Goal: Task Accomplishment & Management: Use online tool/utility

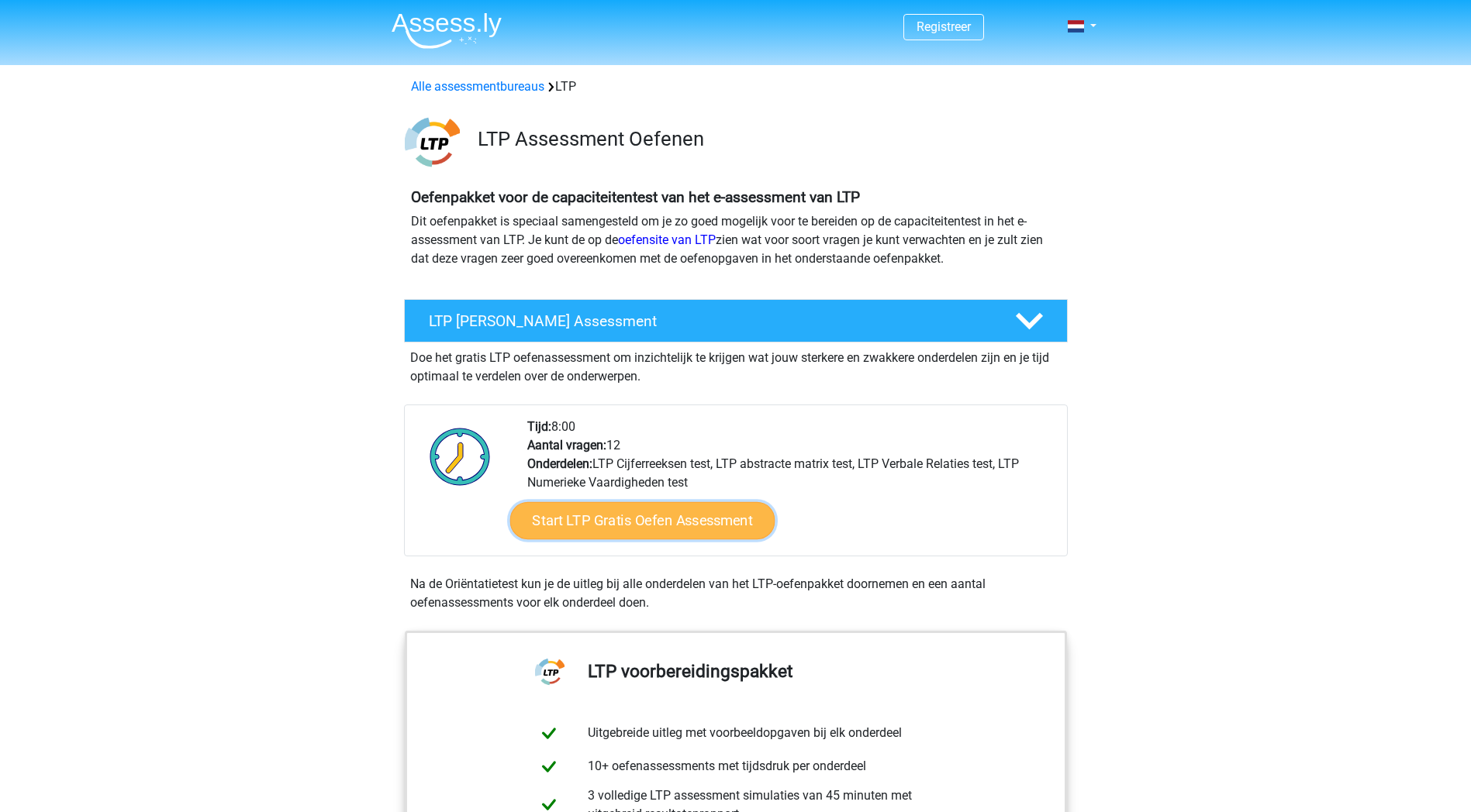
click at [691, 521] on link "Start LTP Gratis Oefen Assessment" at bounding box center [642, 521] width 265 height 37
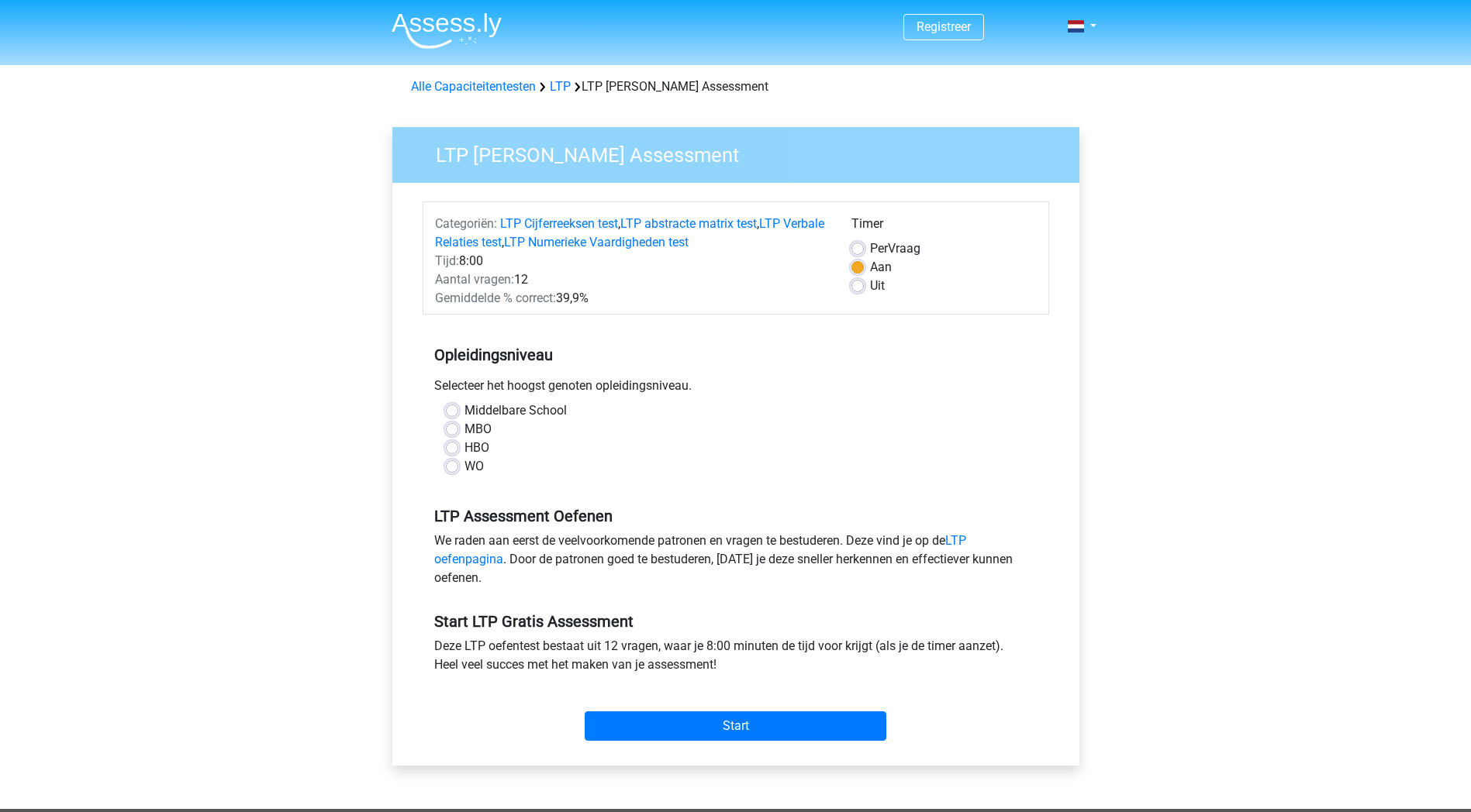
click at [464, 468] on label "WO" at bounding box center [474, 467] width 19 height 18
click at [449, 468] on input "WO" at bounding box center [452, 465] width 13 height 15
radio input "true"
click at [712, 725] on input "Start" at bounding box center [735, 726] width 302 height 29
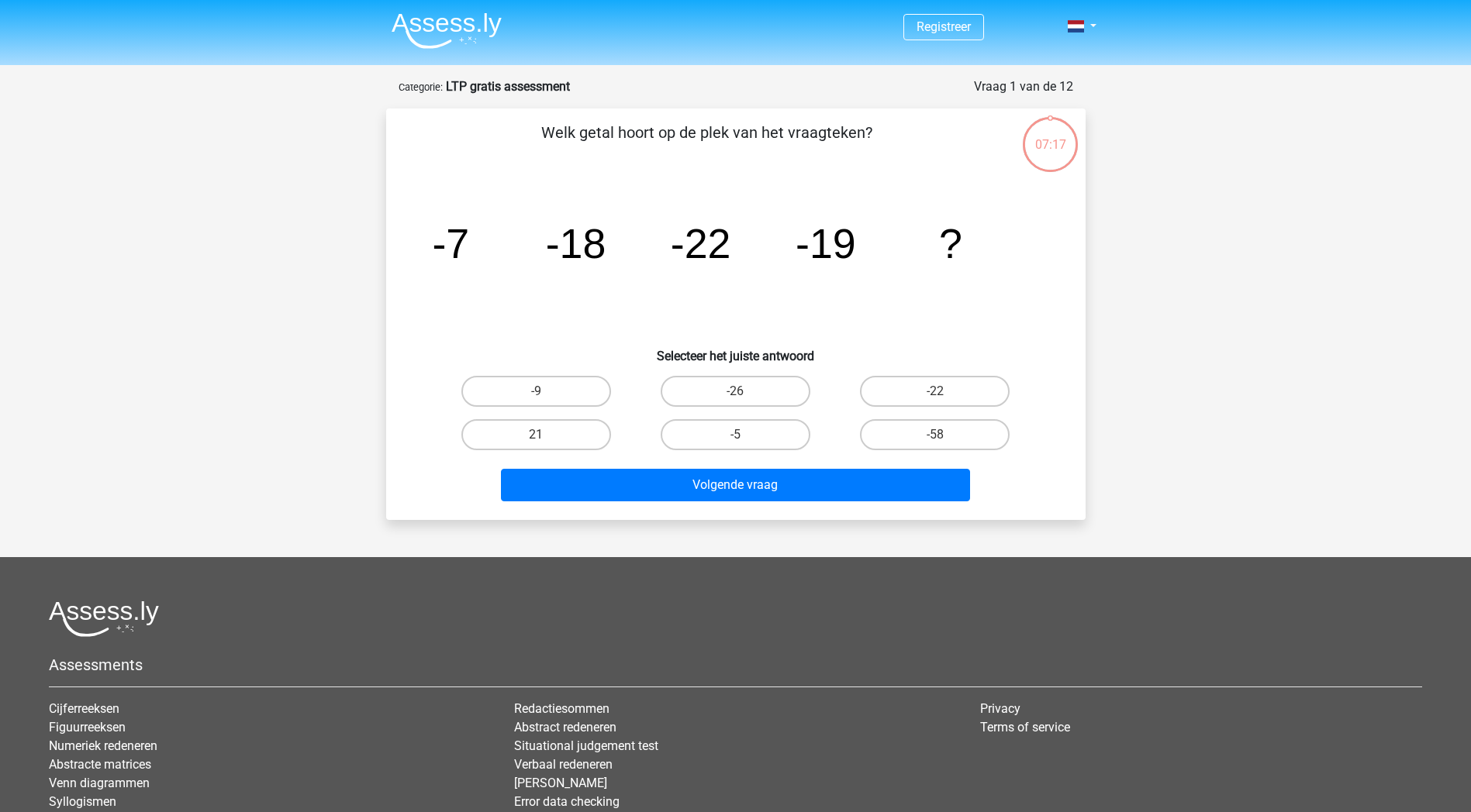
click at [738, 439] on input "-5" at bounding box center [740, 440] width 10 height 10
radio input "true"
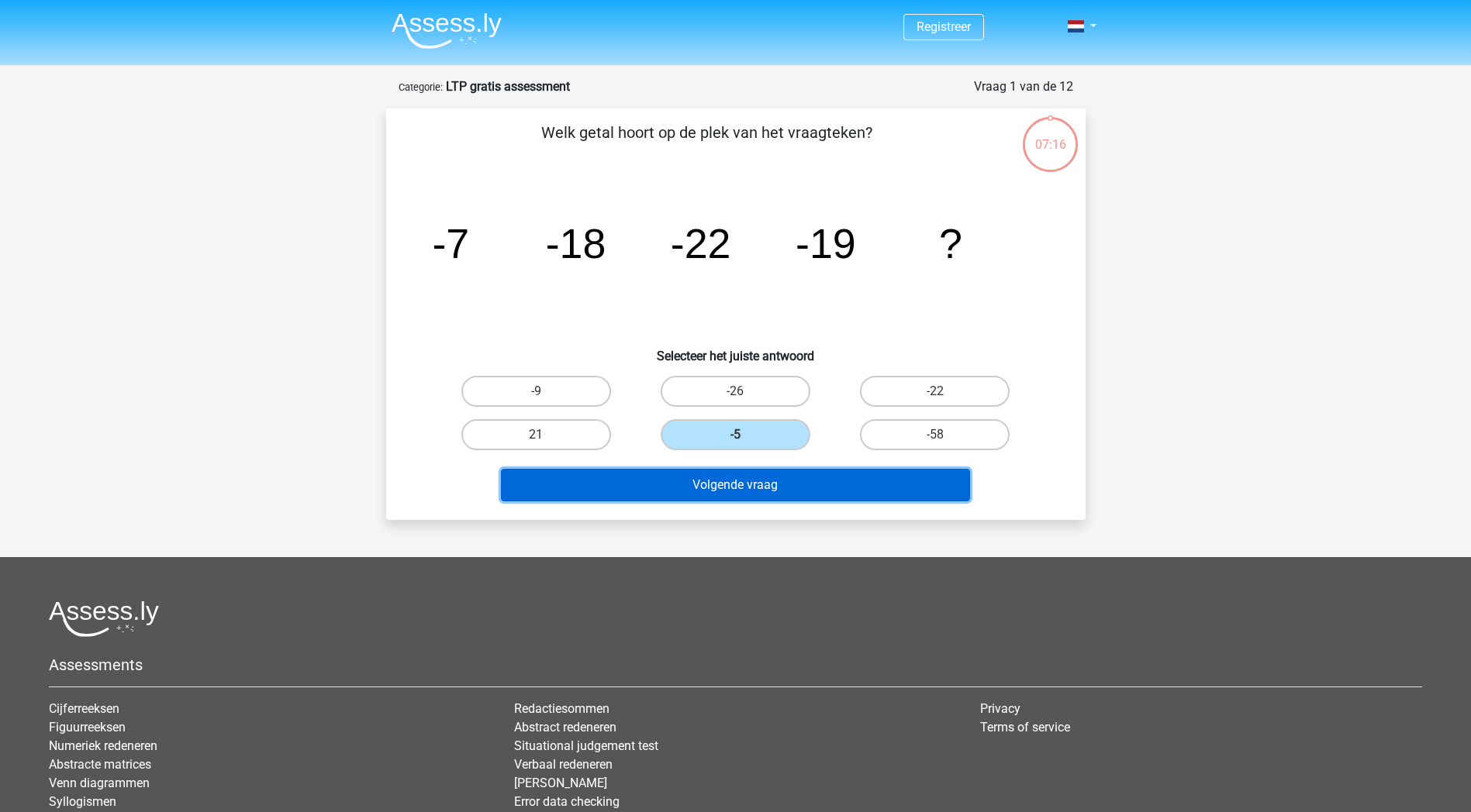
click at [733, 482] on button "Volgende vraag" at bounding box center [736, 485] width 469 height 33
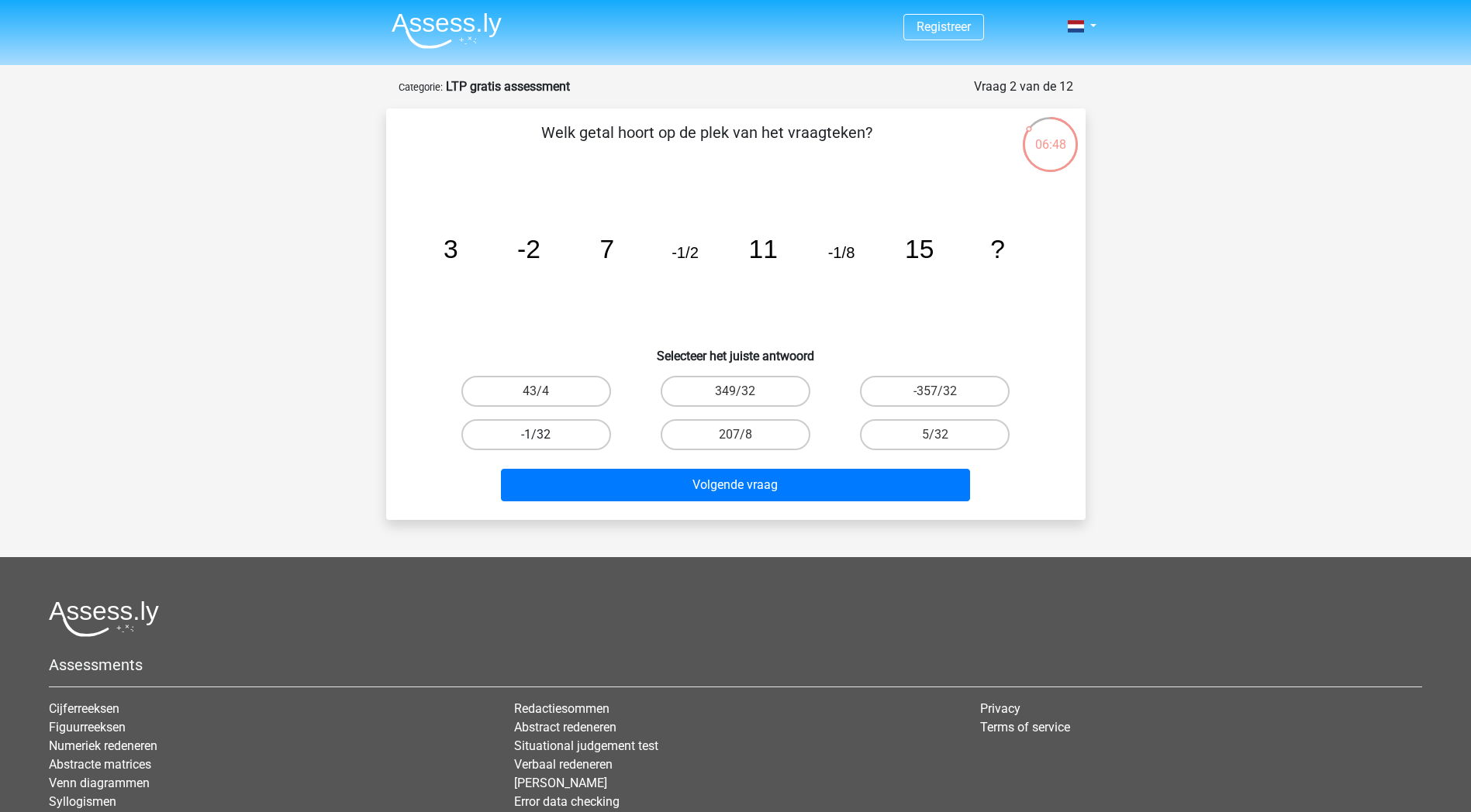
click at [564, 431] on label "-1/32" at bounding box center [537, 435] width 150 height 31
click at [546, 435] on input "-1/32" at bounding box center [541, 440] width 10 height 10
radio input "true"
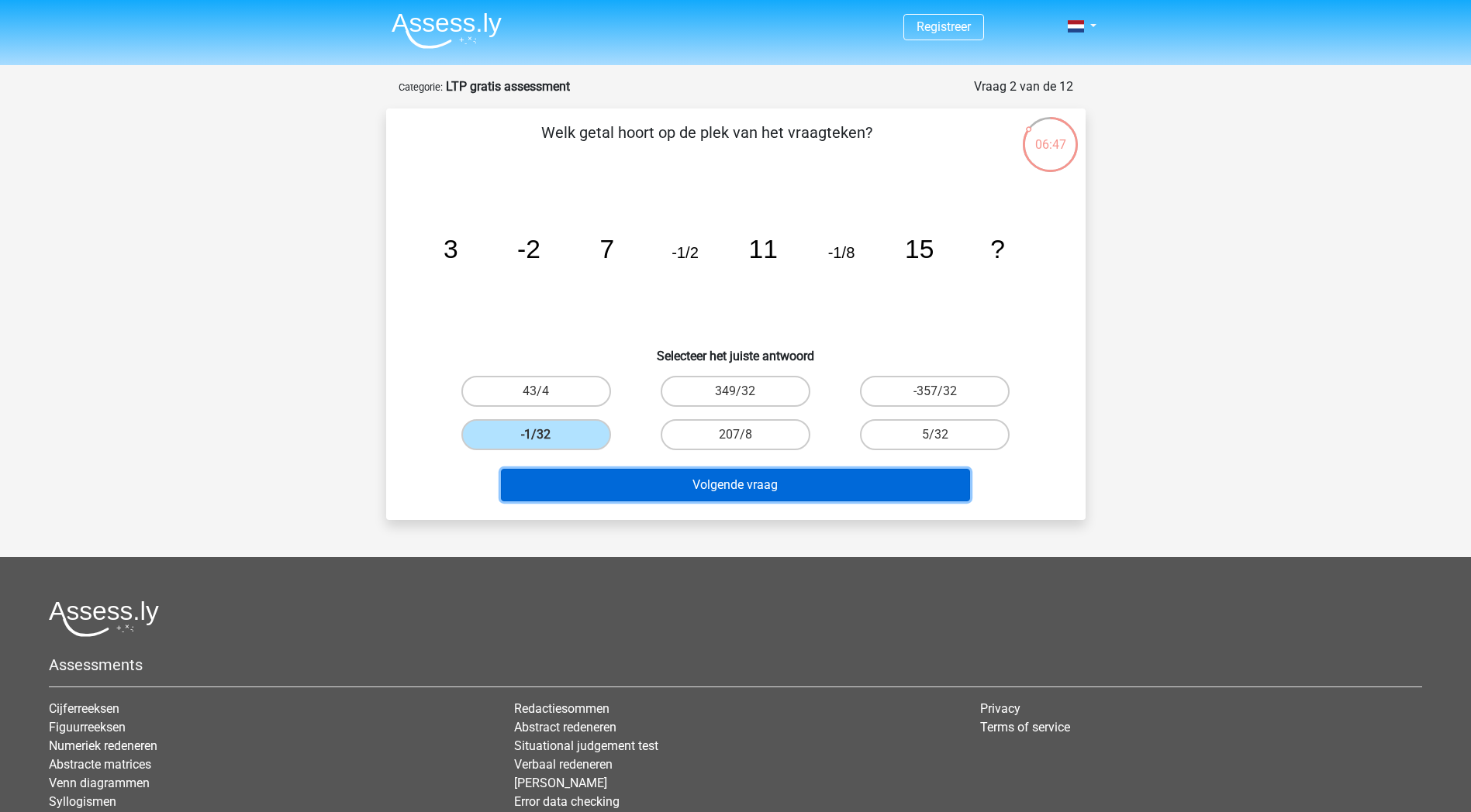
click at [569, 482] on button "Volgende vraag" at bounding box center [736, 485] width 469 height 33
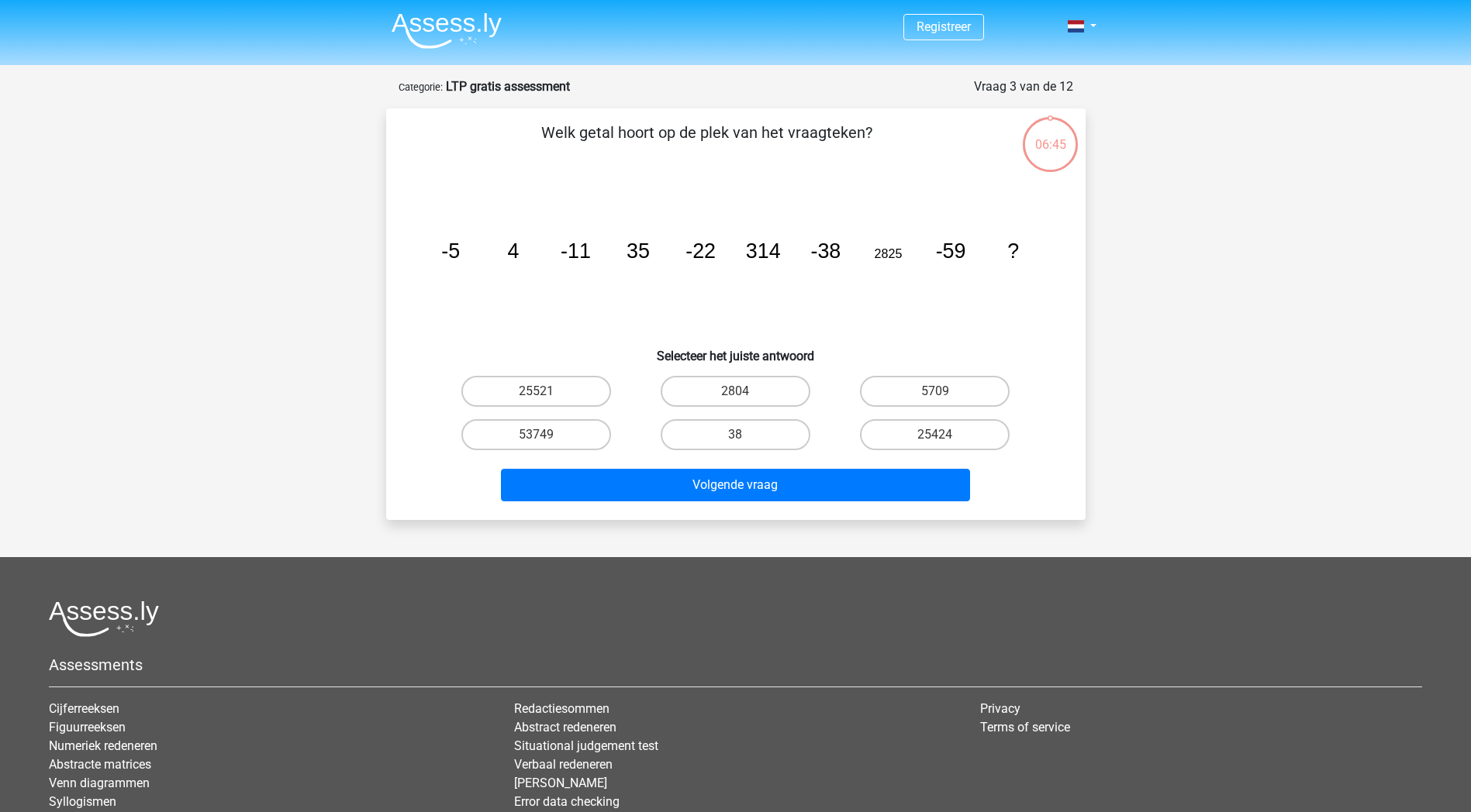
scroll to position [77, 0]
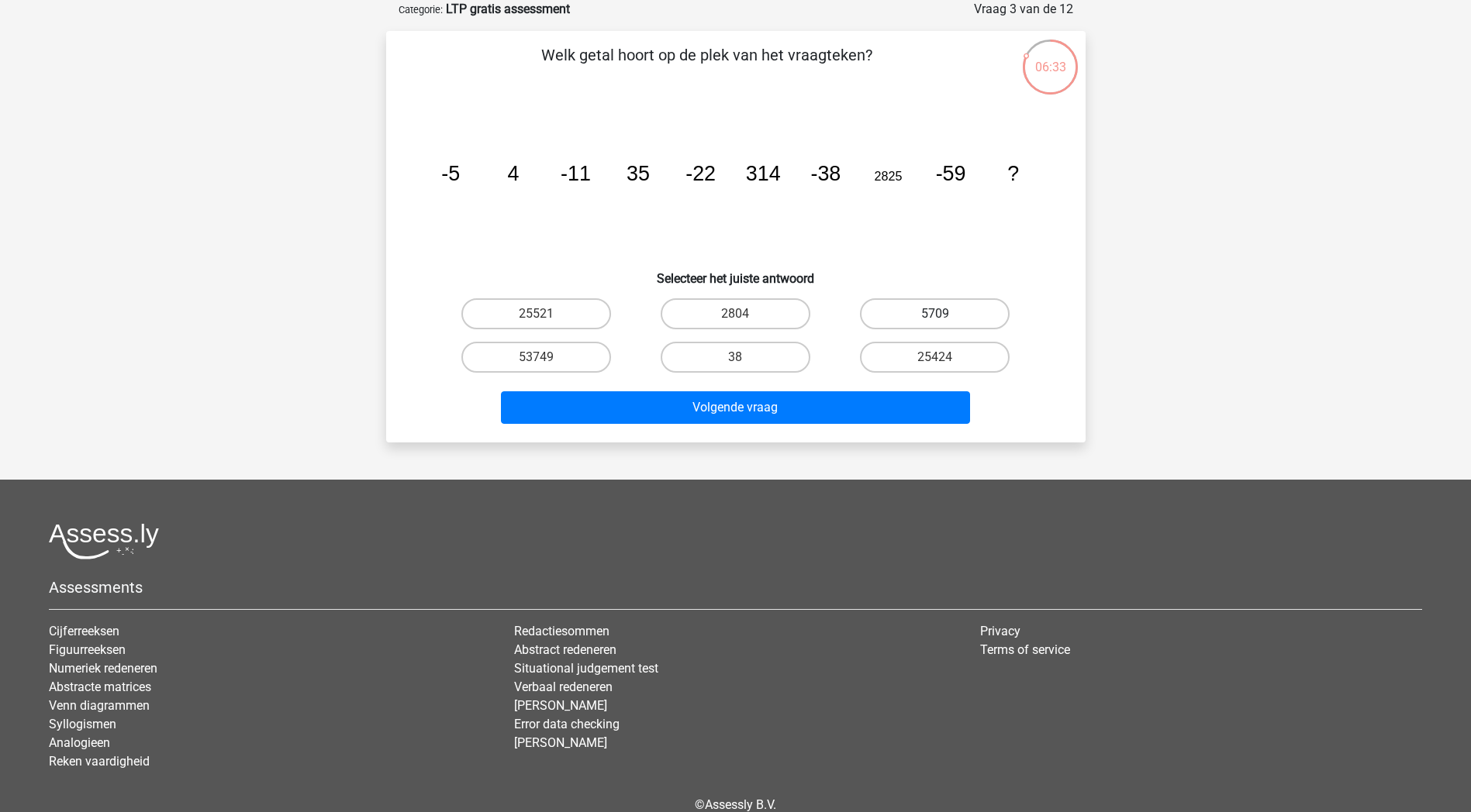
click at [915, 317] on label "5709" at bounding box center [935, 314] width 150 height 31
click at [935, 317] on input "5709" at bounding box center [940, 319] width 10 height 10
radio input "true"
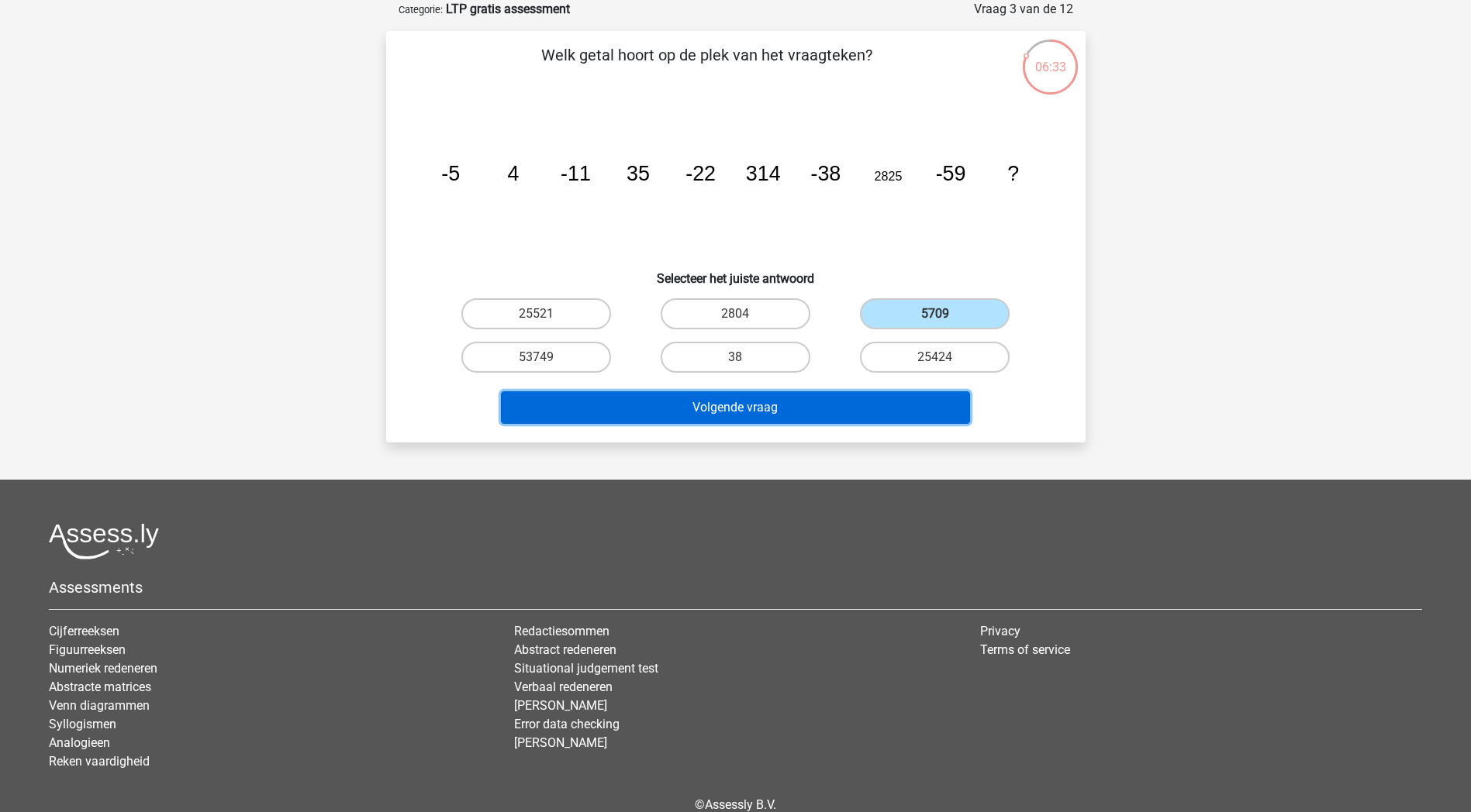
click at [882, 403] on button "Volgende vraag" at bounding box center [736, 408] width 469 height 33
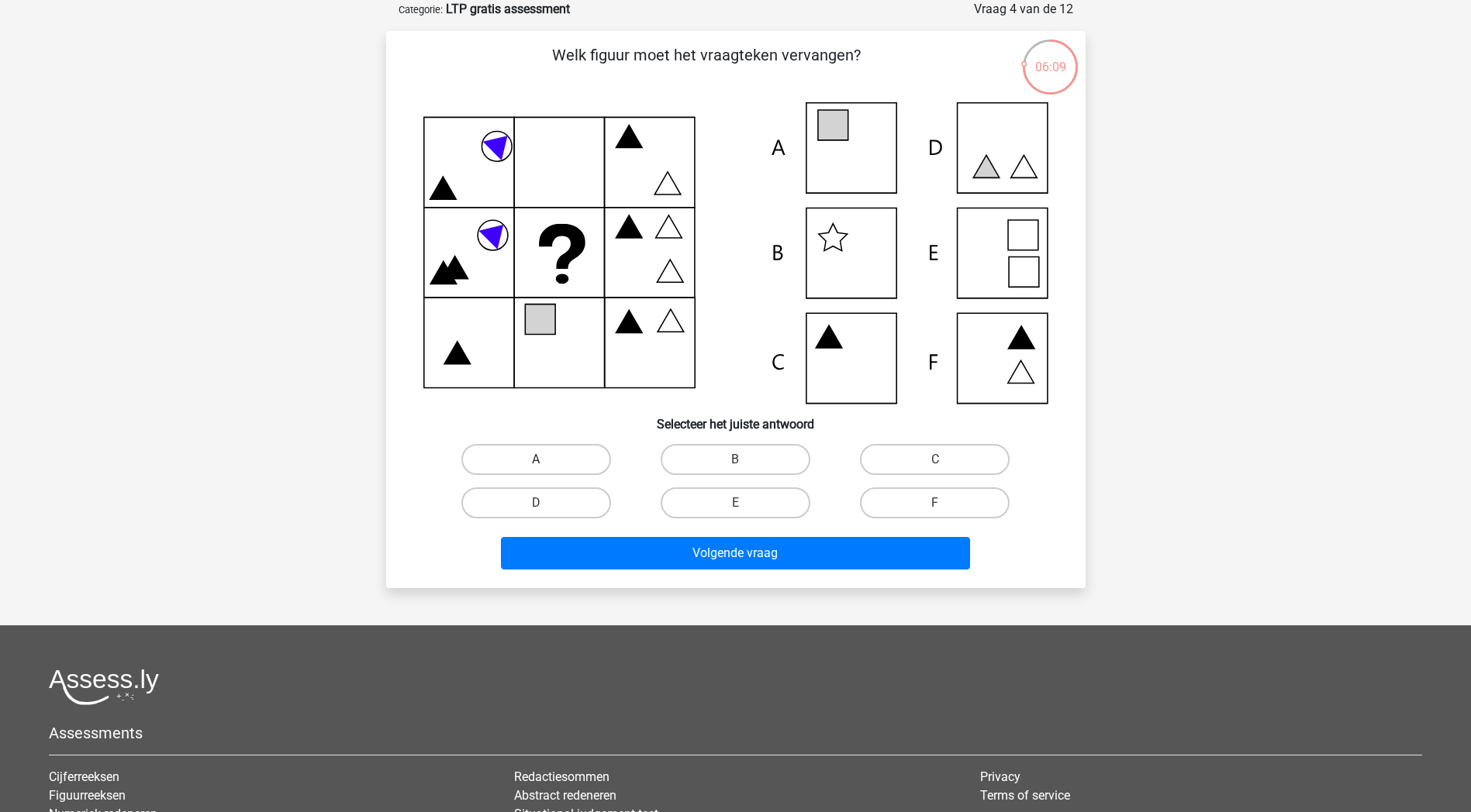
drag, startPoint x: 583, startPoint y: 459, endPoint x: 588, endPoint y: 479, distance: 20.6
click at [583, 460] on label "A" at bounding box center [537, 459] width 150 height 31
click at [546, 460] on input "A" at bounding box center [541, 465] width 10 height 10
radio input "true"
click at [622, 532] on div "Volgende vraag" at bounding box center [736, 550] width 650 height 51
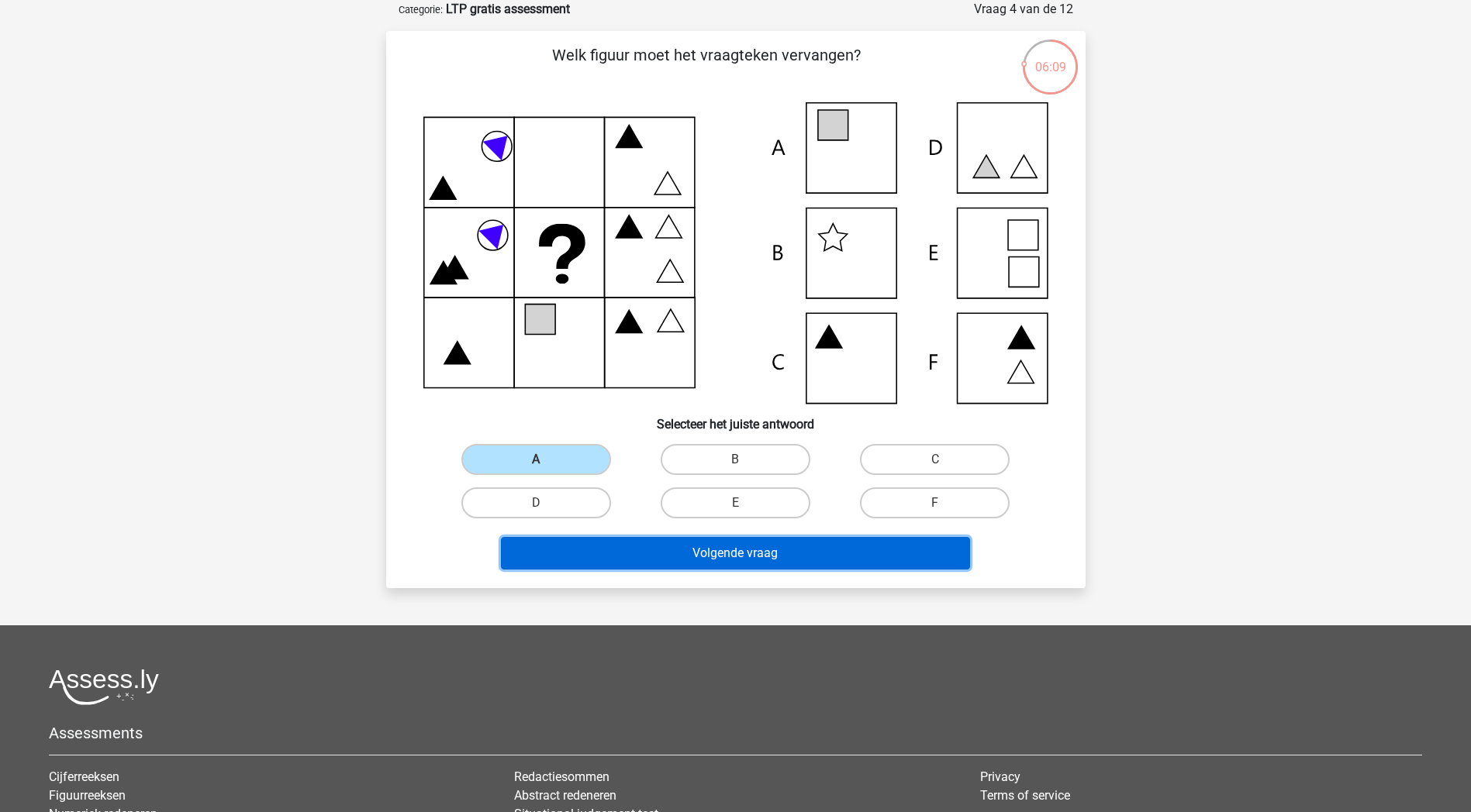
click at [643, 552] on button "Volgende vraag" at bounding box center [736, 553] width 469 height 33
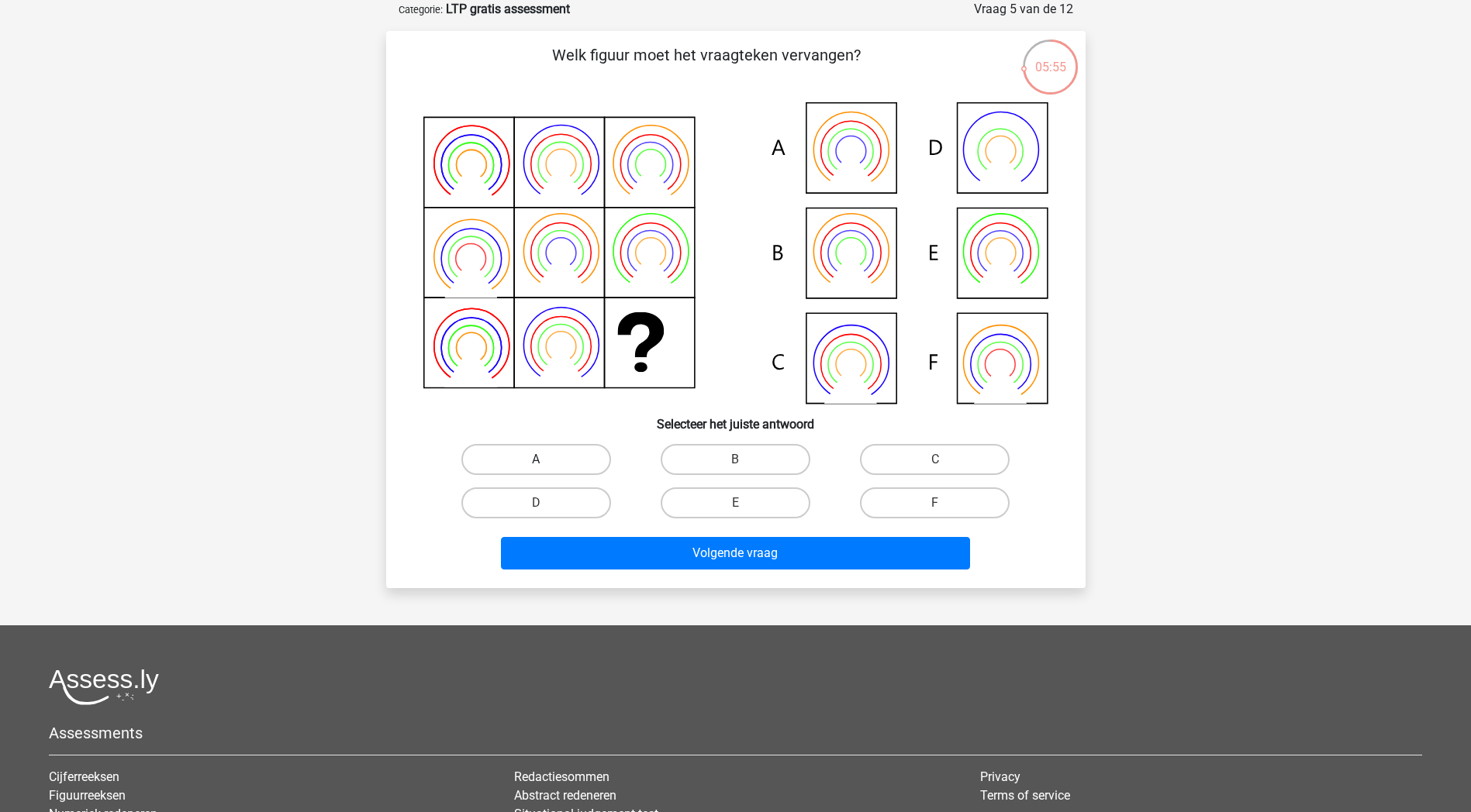
click at [579, 452] on label "A" at bounding box center [537, 459] width 150 height 31
click at [546, 460] on input "A" at bounding box center [541, 465] width 10 height 10
radio input "true"
click at [648, 572] on div "Volgende vraag" at bounding box center [736, 556] width 599 height 39
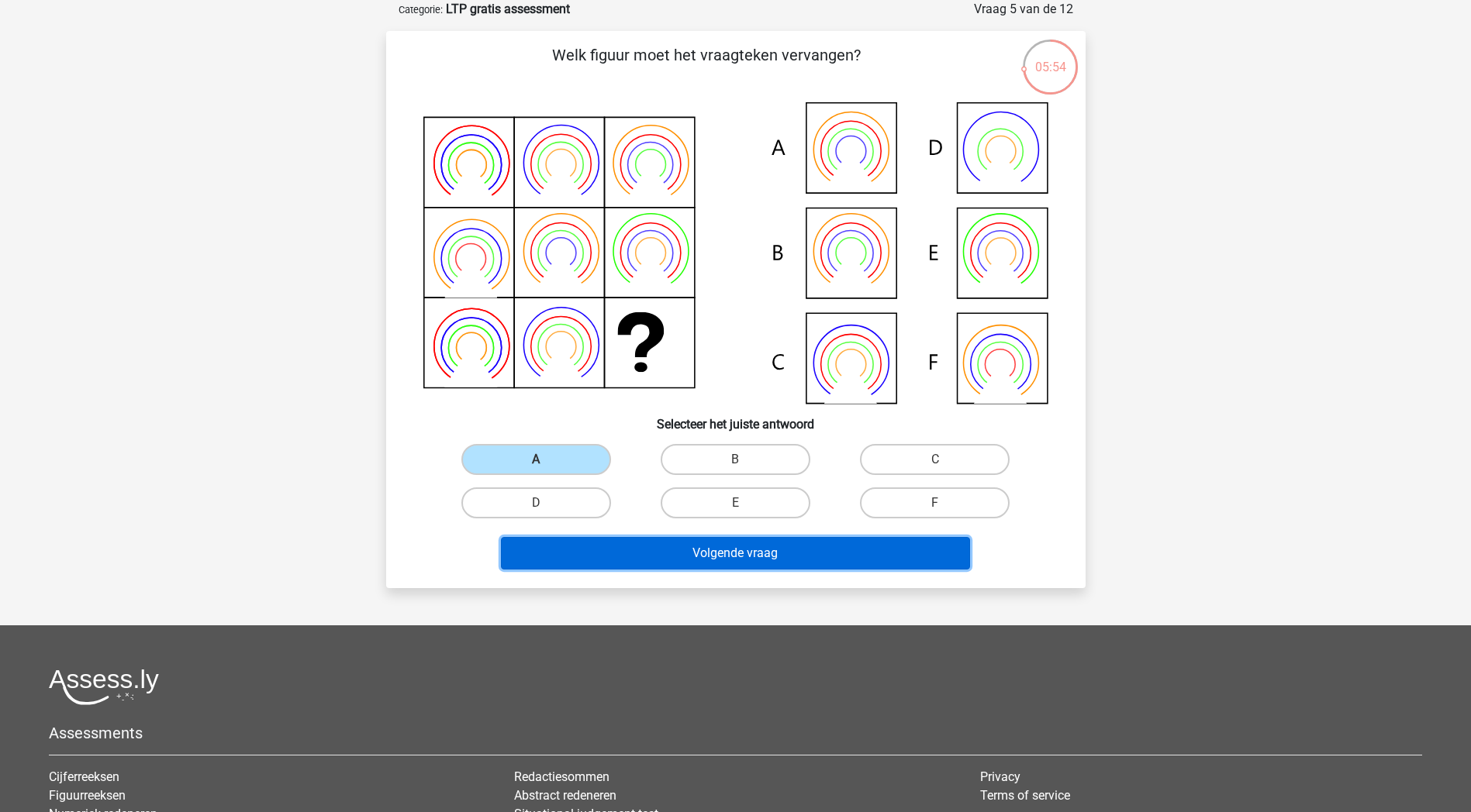
click at [662, 555] on button "Volgende vraag" at bounding box center [736, 553] width 469 height 33
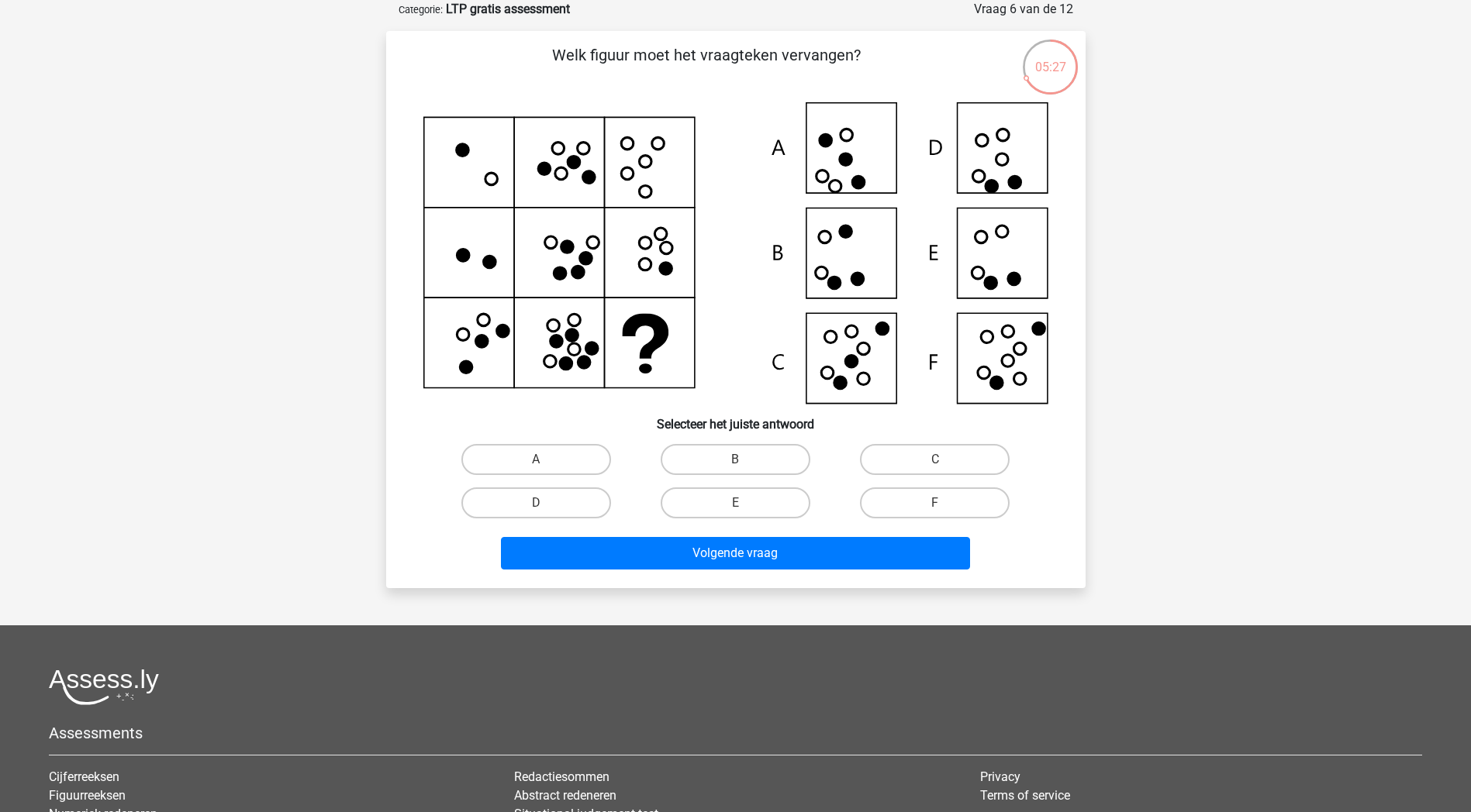
click at [941, 481] on div "A B C D E" at bounding box center [736, 481] width 599 height 87
drag, startPoint x: 941, startPoint y: 481, endPoint x: 938, endPoint y: 496, distance: 15.3
click at [938, 496] on label "F" at bounding box center [935, 503] width 150 height 31
click at [938, 503] on input "F" at bounding box center [940, 508] width 10 height 10
radio input "true"
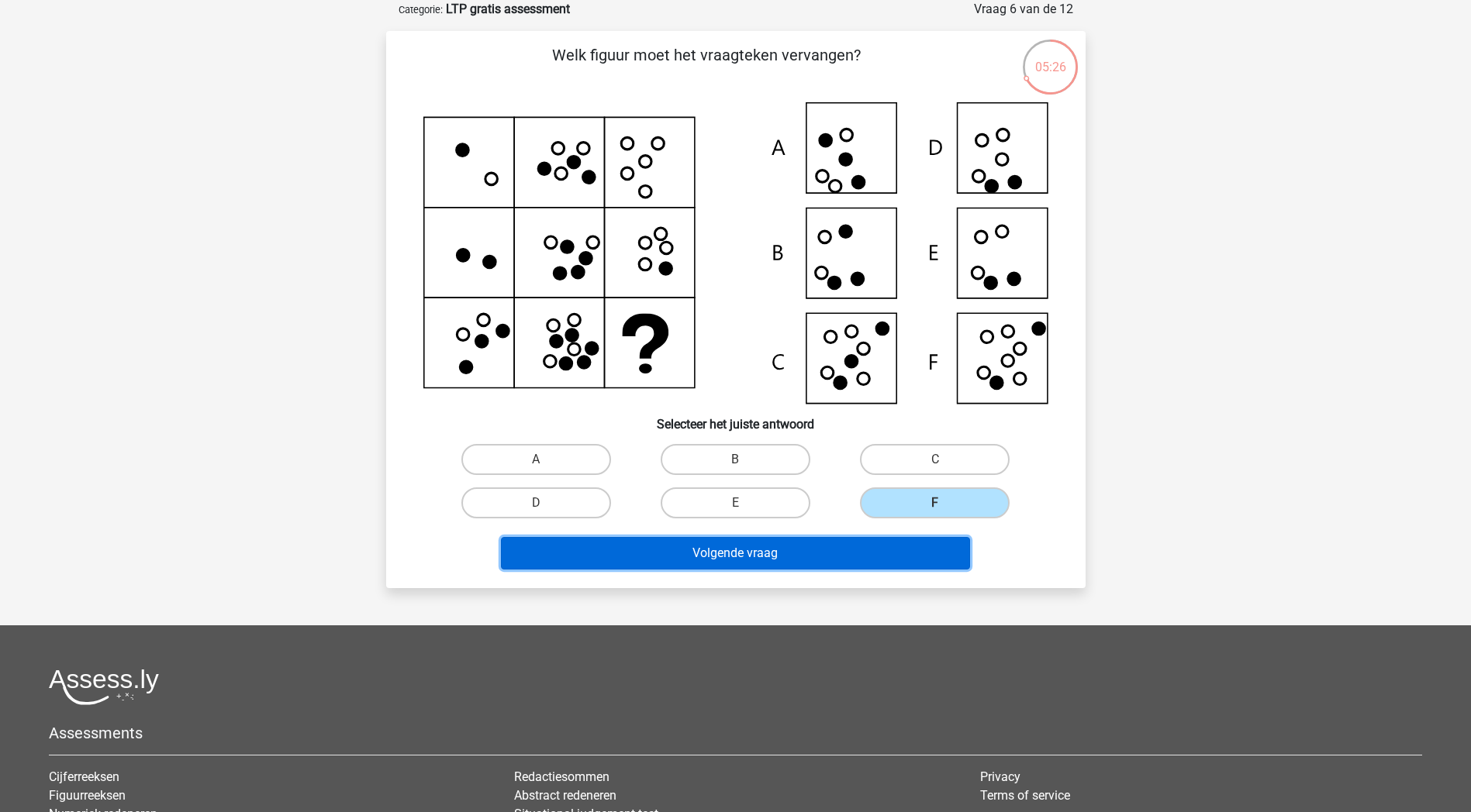
click at [934, 560] on button "Volgende vraag" at bounding box center [736, 553] width 469 height 33
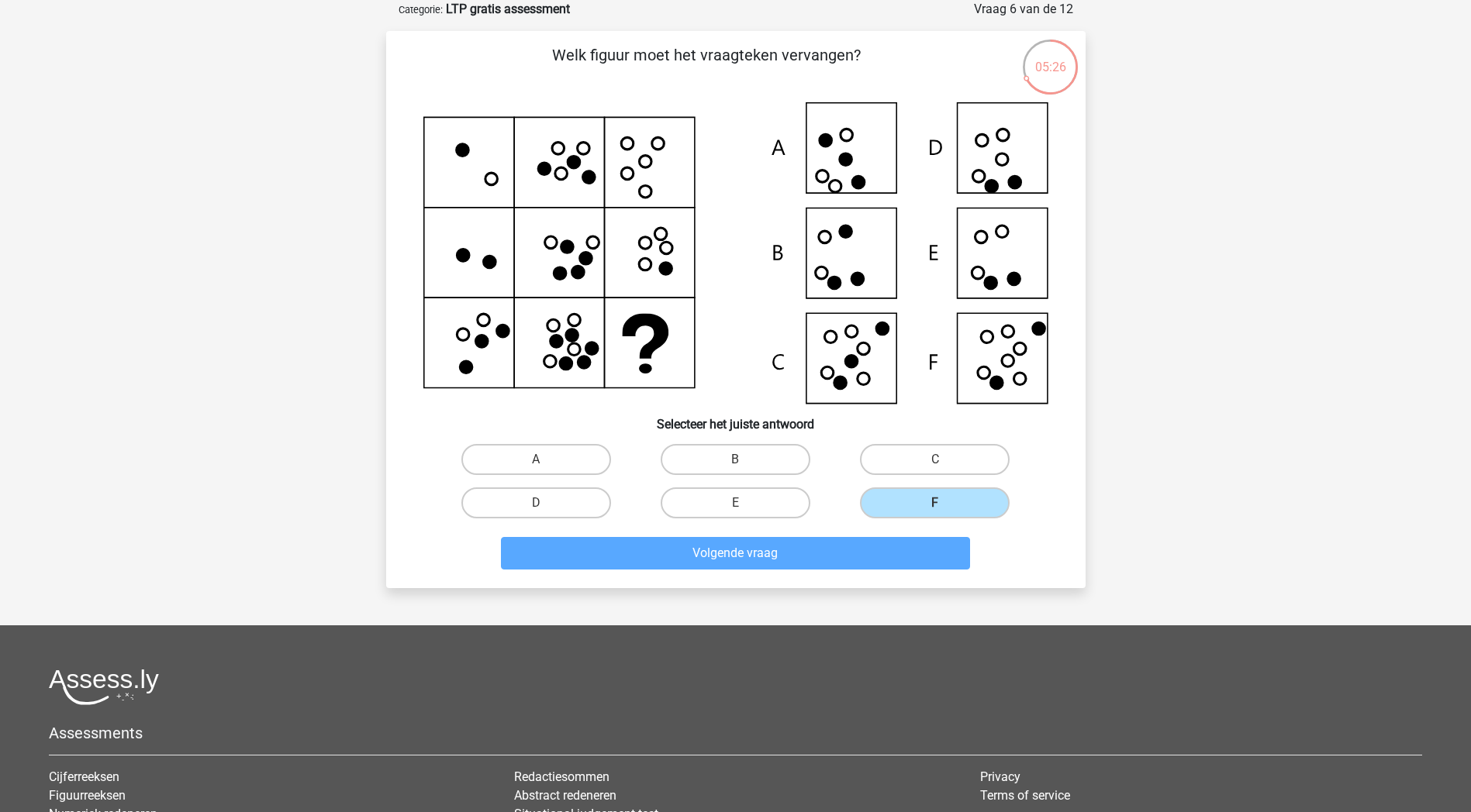
scroll to position [41, 0]
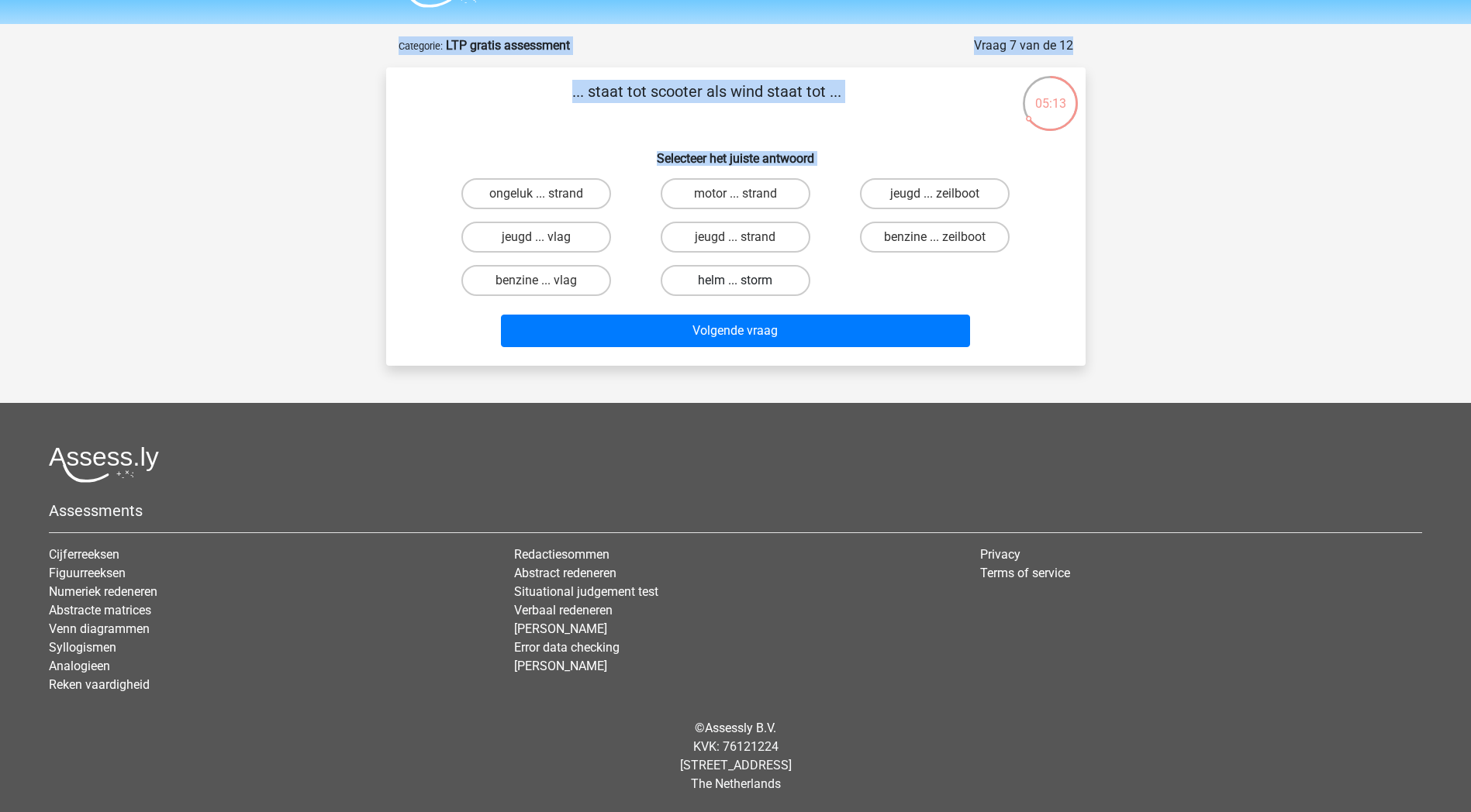
click at [752, 279] on label "helm ... storm" at bounding box center [736, 280] width 150 height 31
click at [745, 281] on input "helm ... storm" at bounding box center [740, 286] width 10 height 10
radio input "true"
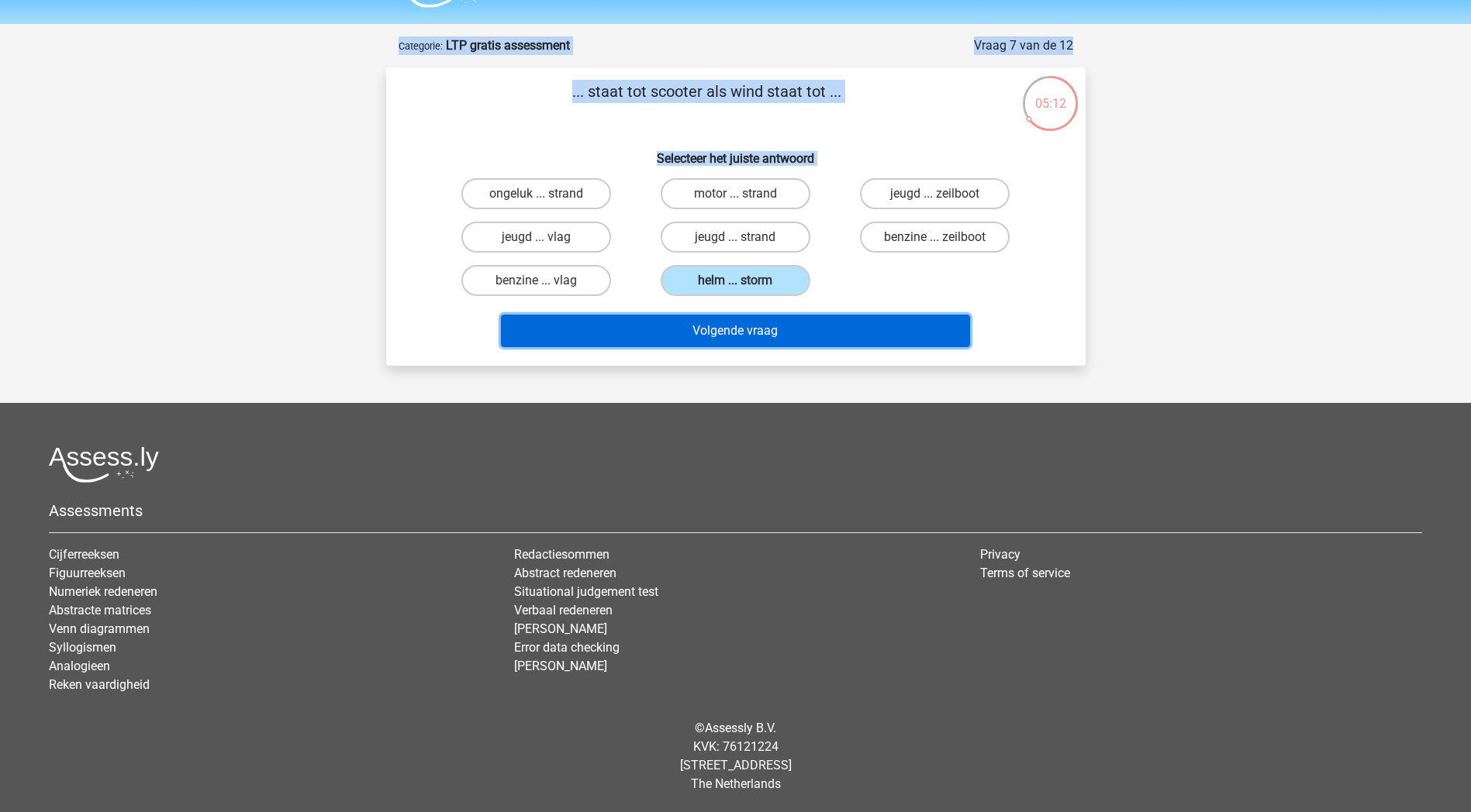
click at [760, 332] on button "Volgende vraag" at bounding box center [736, 330] width 469 height 33
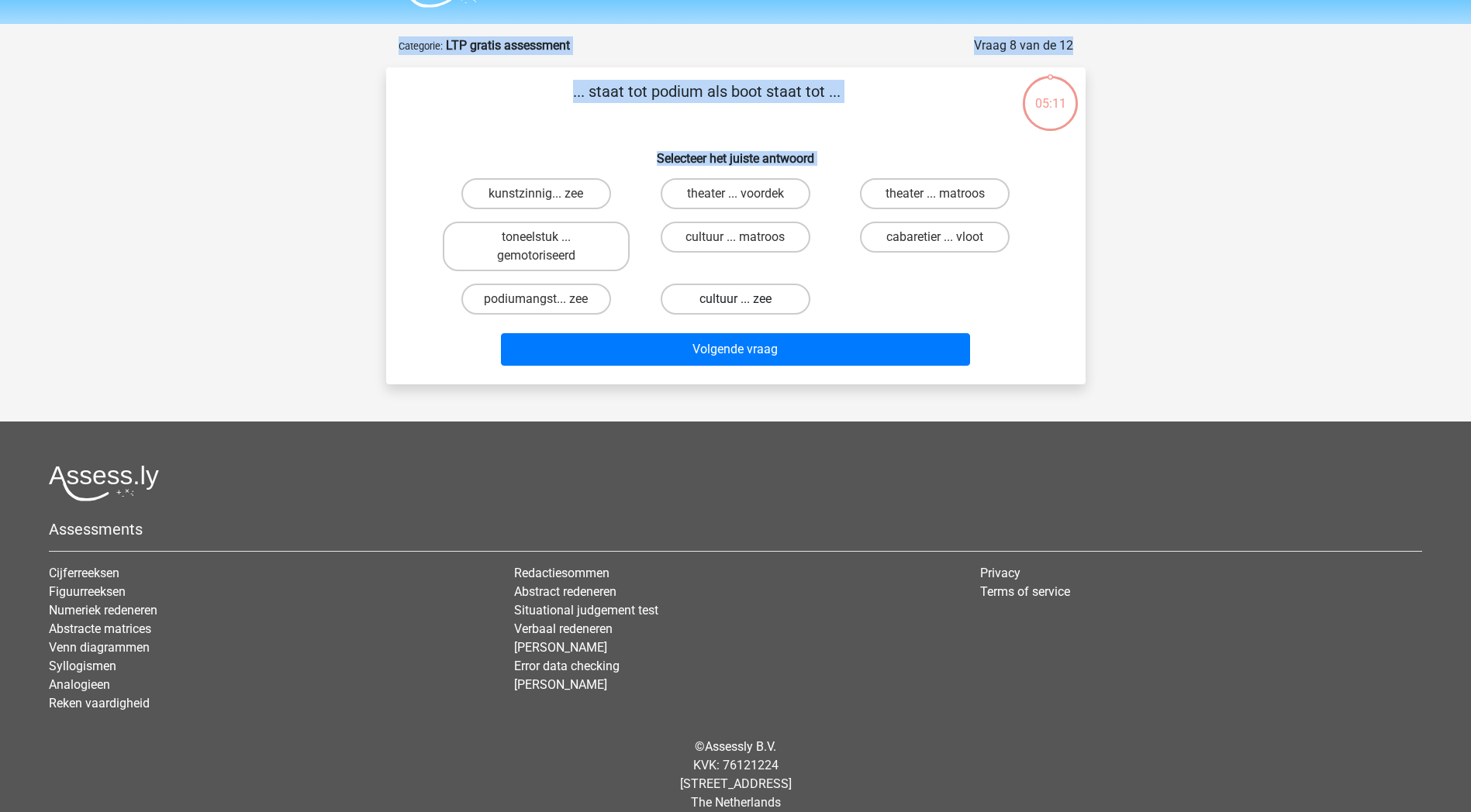
scroll to position [60, 0]
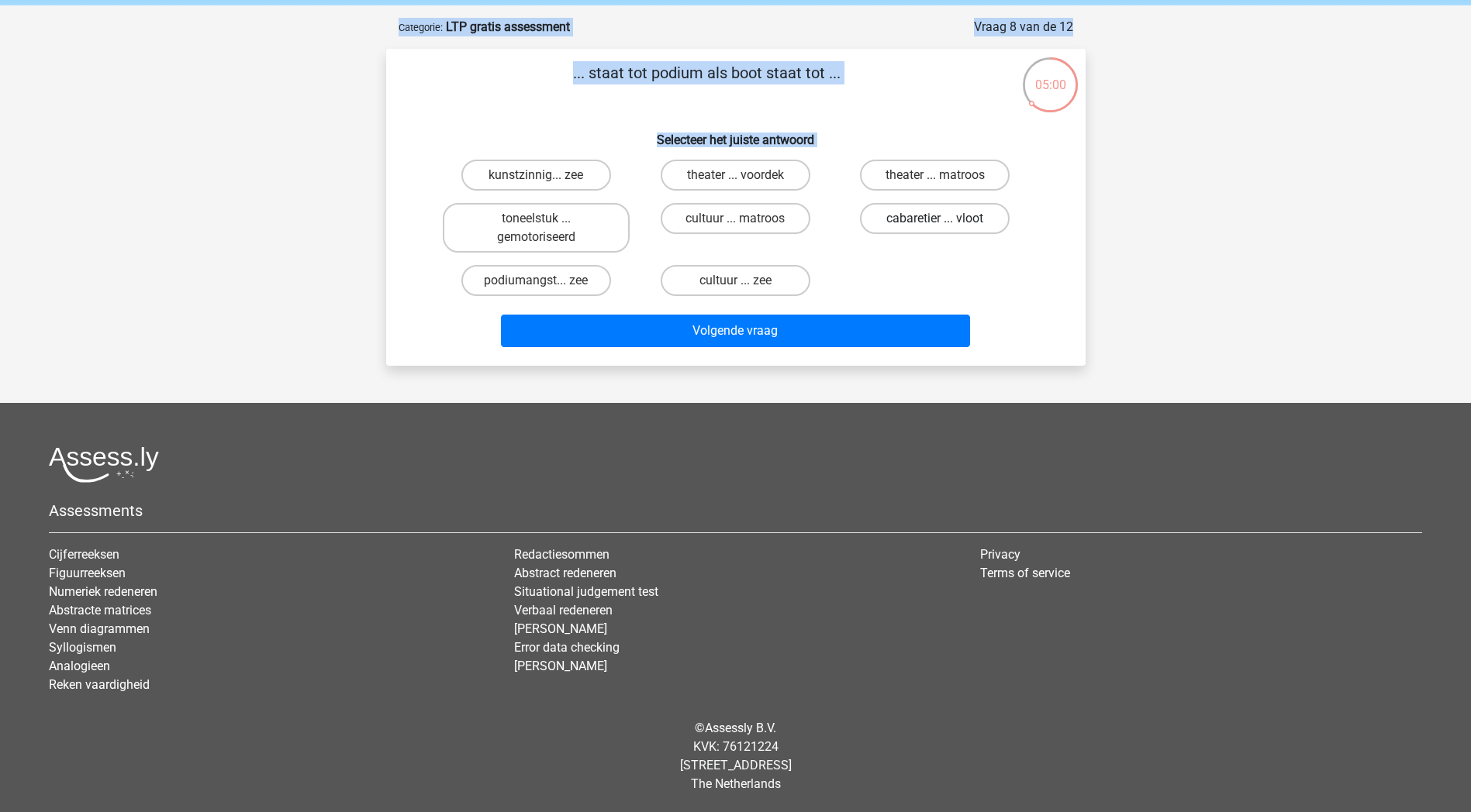
click at [950, 219] on label "cabaretier ... vloot" at bounding box center [935, 219] width 150 height 31
click at [945, 219] on input "cabaretier ... vloot" at bounding box center [940, 224] width 10 height 10
radio input "true"
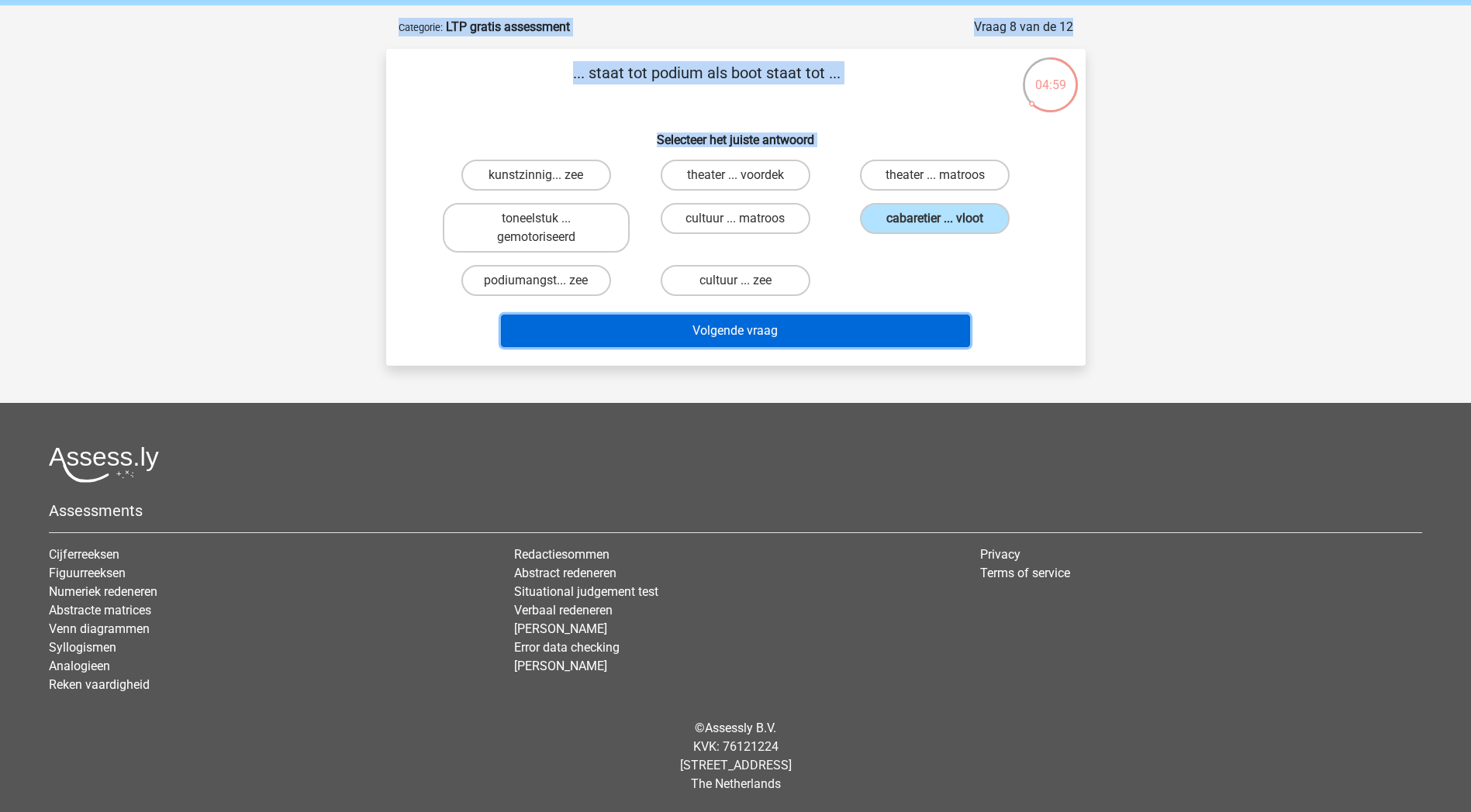
click at [937, 332] on button "Volgende vraag" at bounding box center [736, 330] width 469 height 33
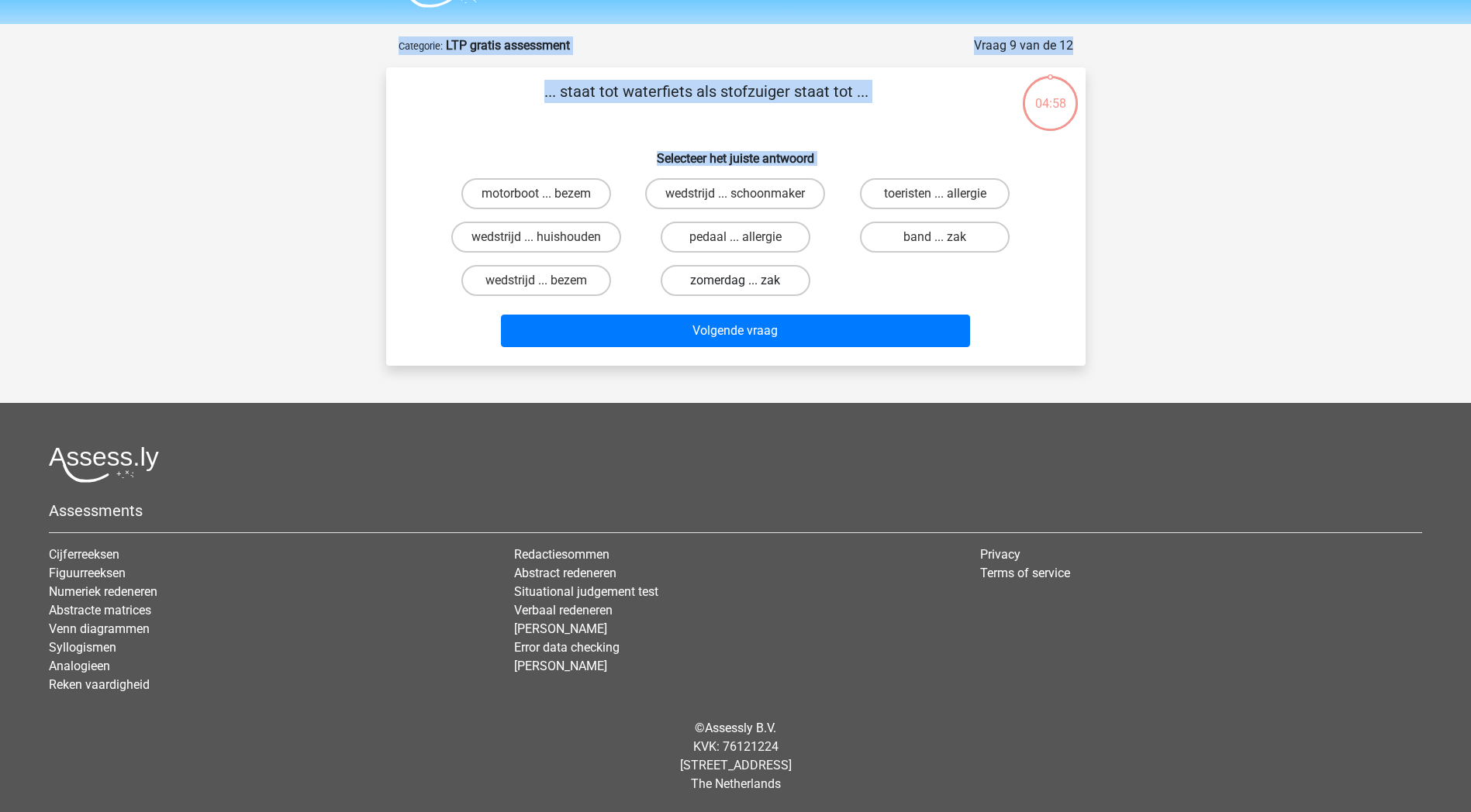
scroll to position [41, 0]
